Goal: Information Seeking & Learning: Learn about a topic

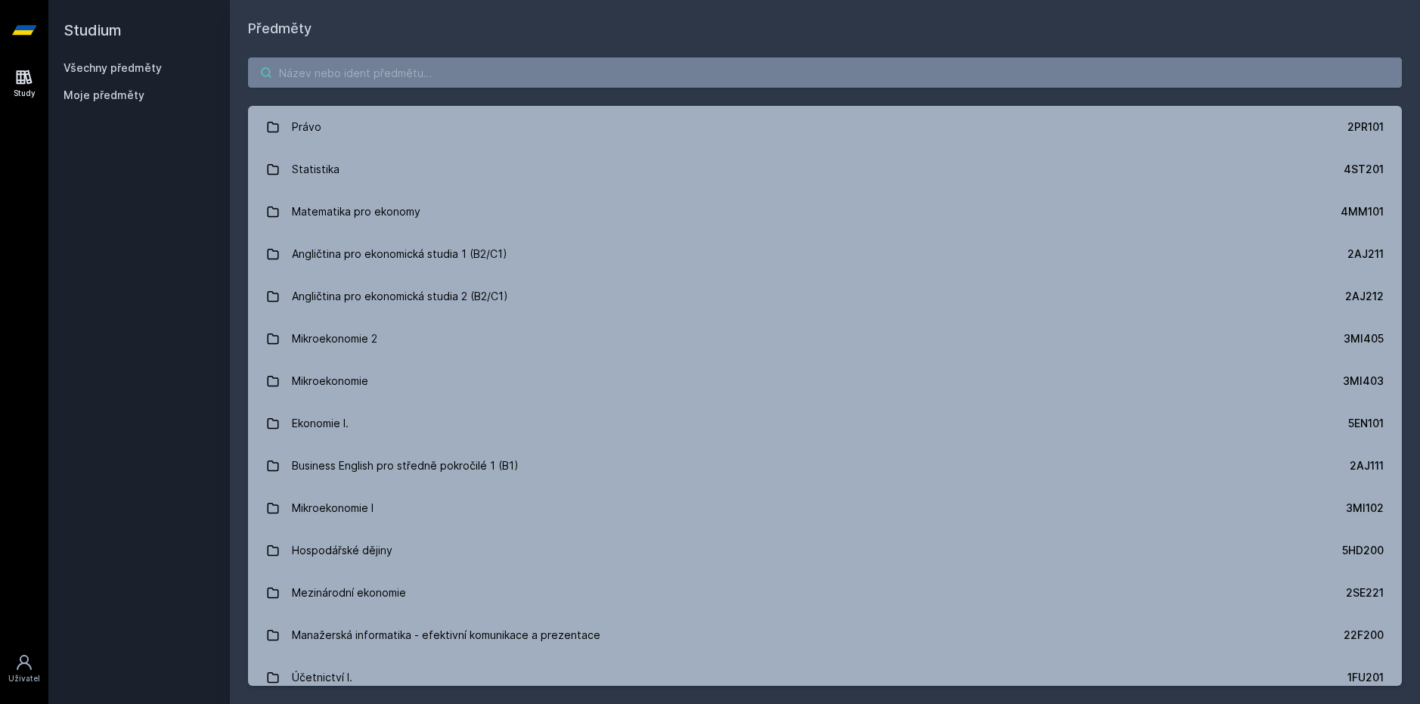
click at [643, 67] on input "search" at bounding box center [825, 72] width 1154 height 30
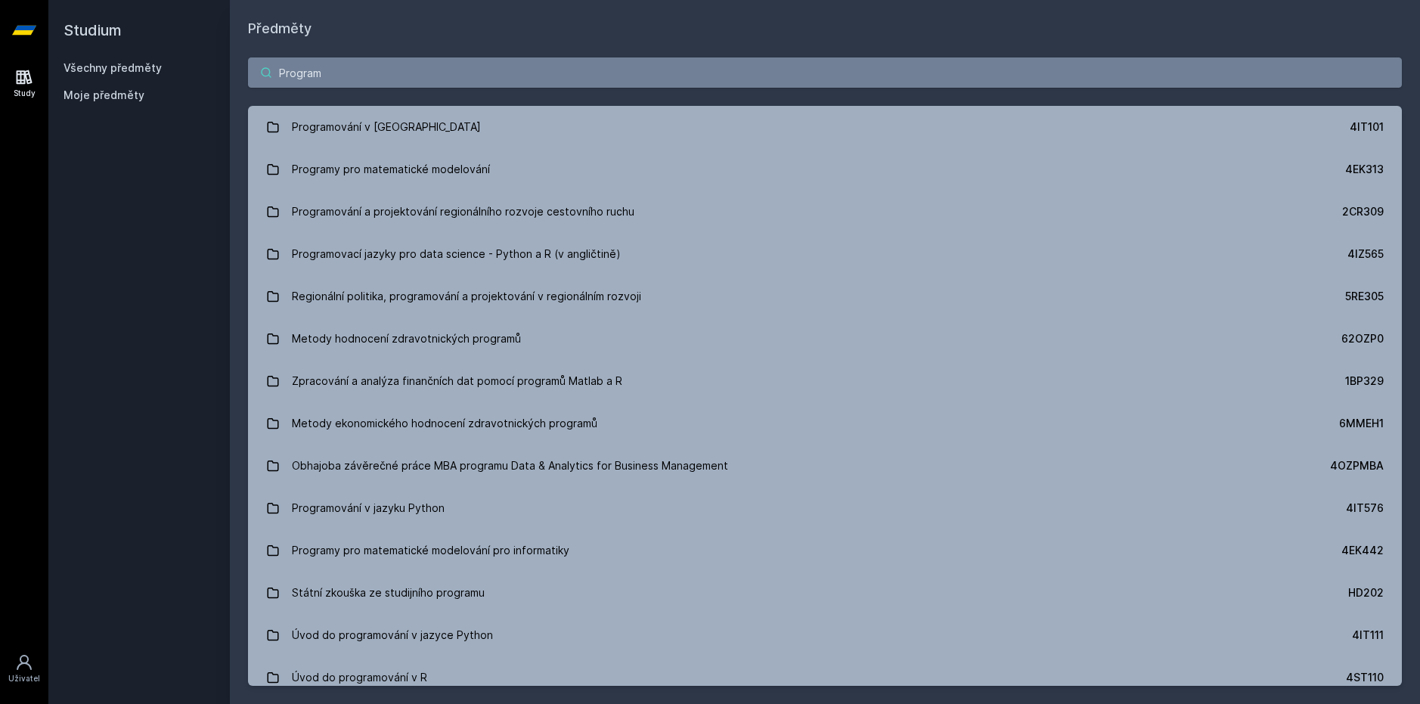
type input "Program"
click at [346, 104] on div "Program Programování v Javě 4IT101 Programy pro matematické modelování 4EK313 P…" at bounding box center [825, 371] width 1190 height 664
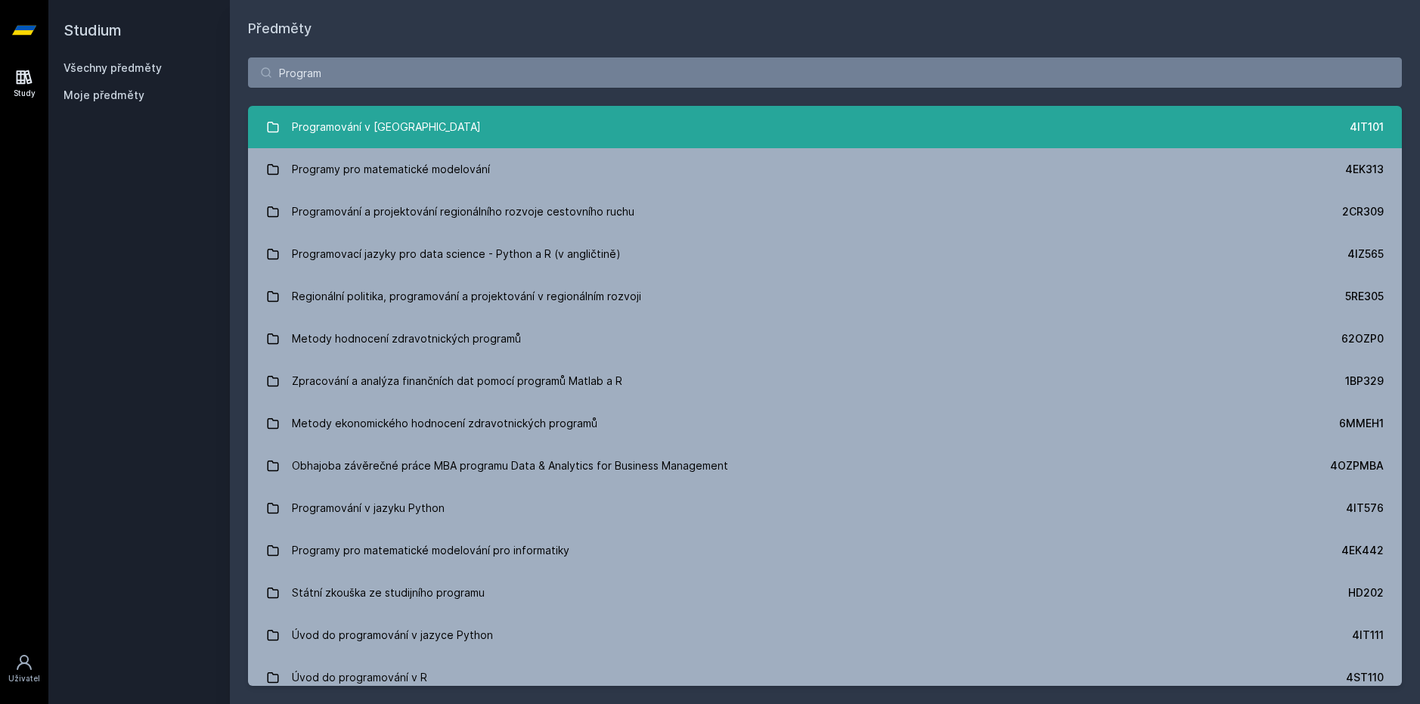
click at [354, 116] on div "Programování v [GEOGRAPHIC_DATA]" at bounding box center [386, 127] width 189 height 30
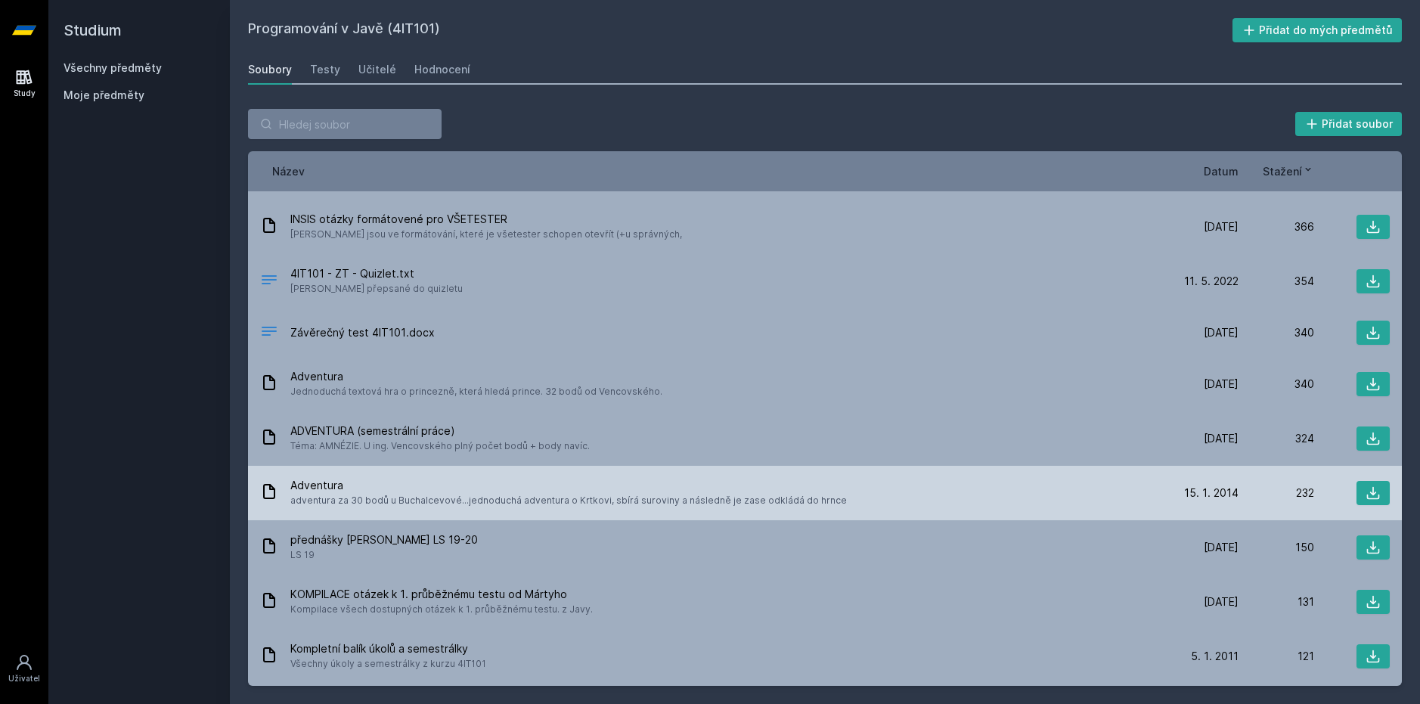
scroll to position [151, 0]
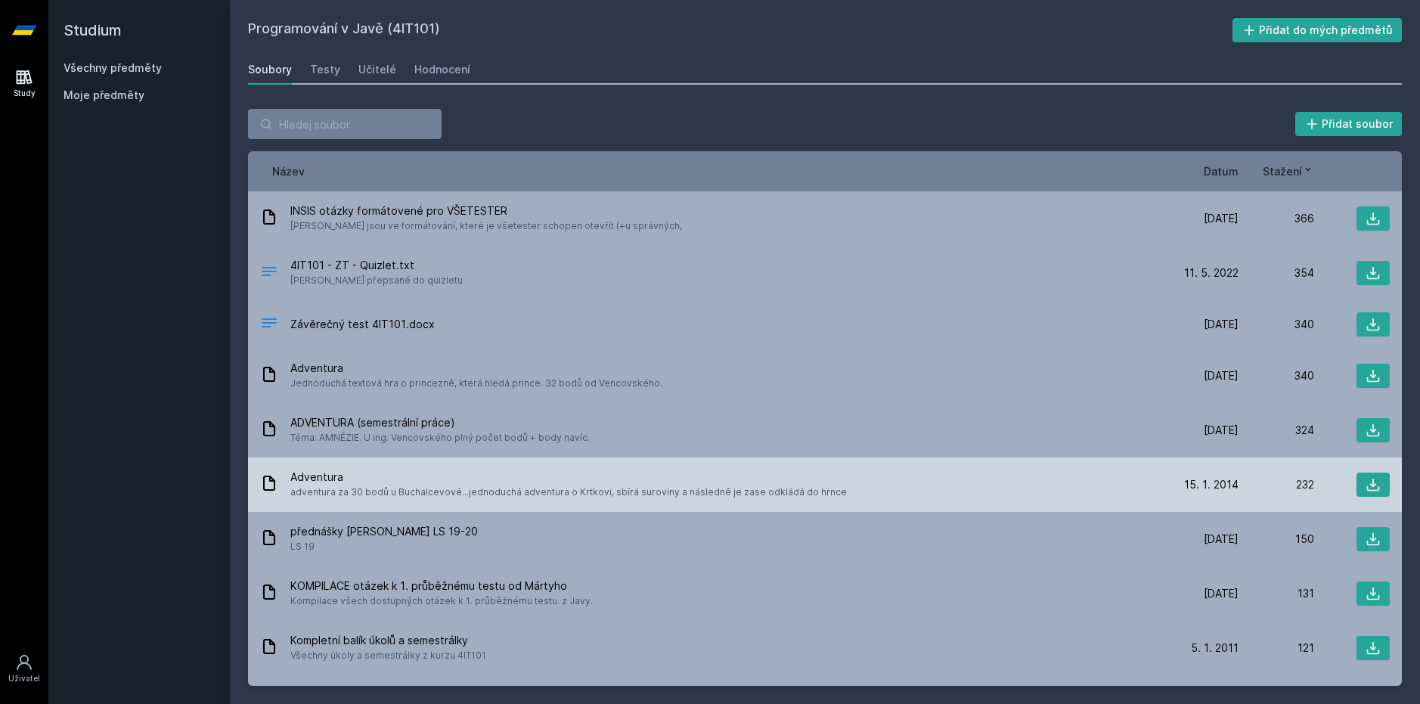
click at [461, 481] on span "Adventura" at bounding box center [568, 476] width 556 height 15
click at [1370, 484] on icon at bounding box center [1372, 484] width 15 height 15
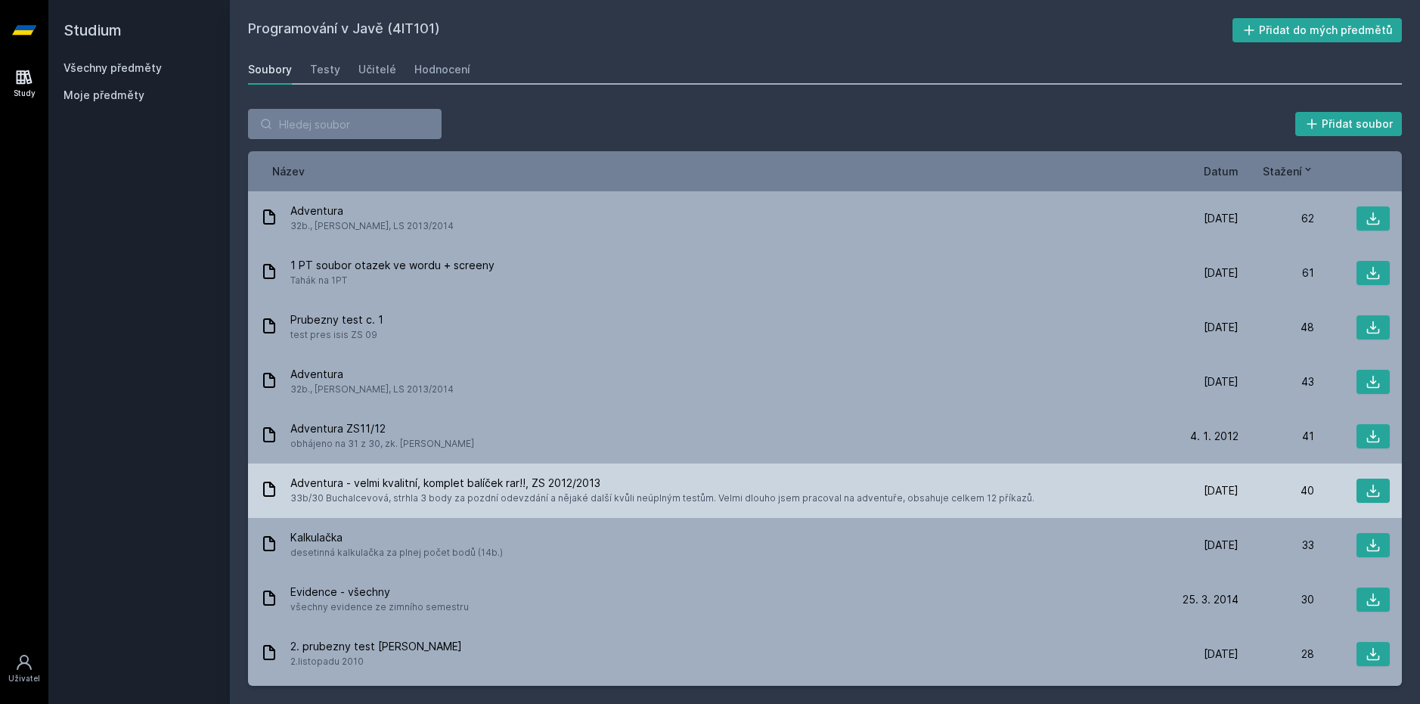
scroll to position [983, 0]
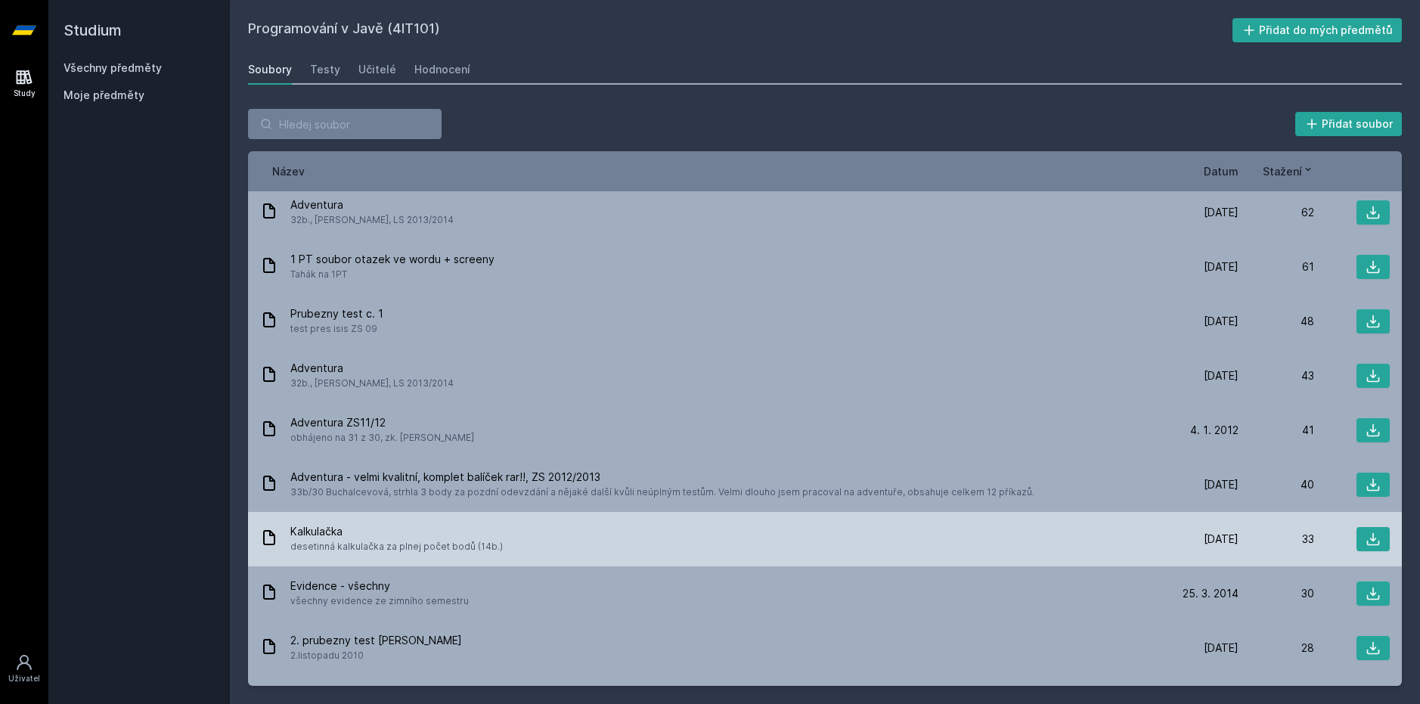
click at [786, 528] on div "Kalkulačka desetinná kalkulačka za plnej počet bodů (14b.)" at bounding box center [711, 539] width 903 height 30
